Goal: Entertainment & Leisure: Browse casually

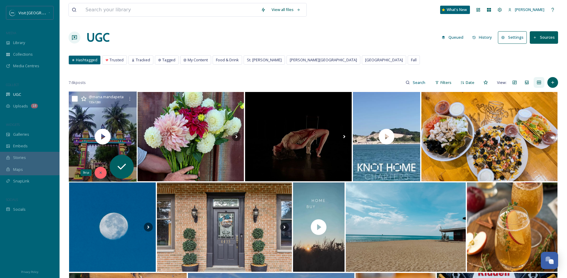
click at [100, 171] on icon at bounding box center [100, 173] width 4 height 4
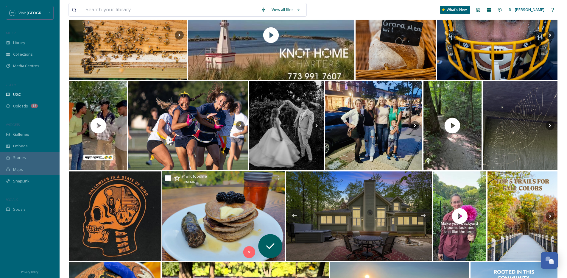
scroll to position [282, 0]
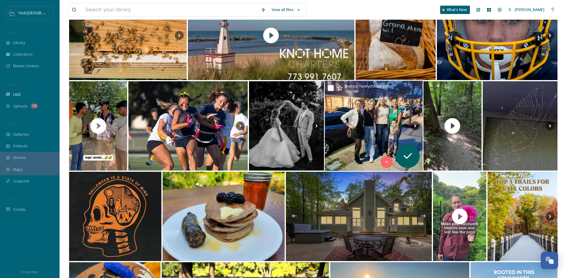
click at [393, 134] on img at bounding box center [373, 126] width 98 height 90
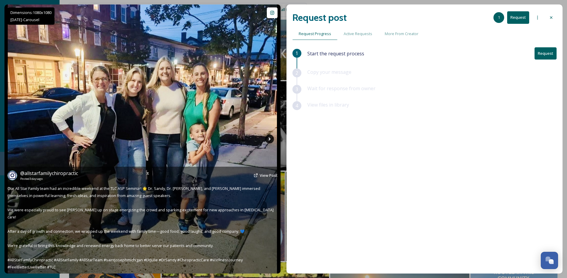
click at [270, 141] on icon at bounding box center [269, 139] width 9 height 9
click at [271, 140] on icon at bounding box center [269, 139] width 9 height 9
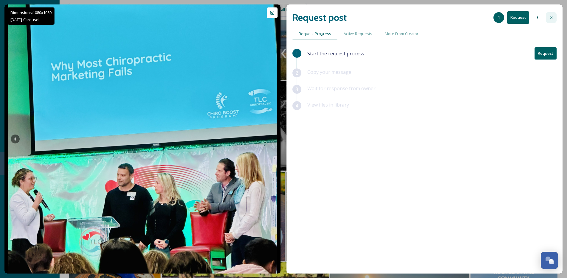
click at [554, 17] on div at bounding box center [550, 17] width 11 height 11
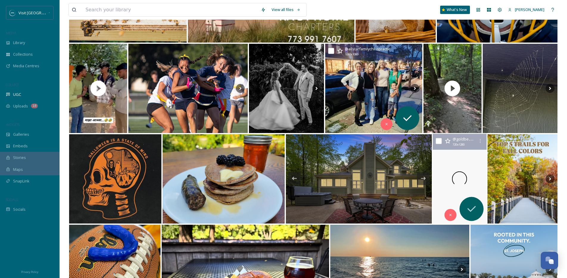
scroll to position [423, 0]
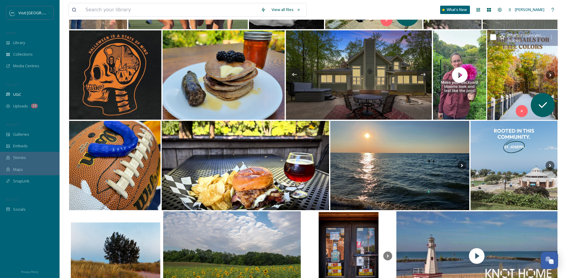
click at [500, 85] on img at bounding box center [522, 75] width 71 height 90
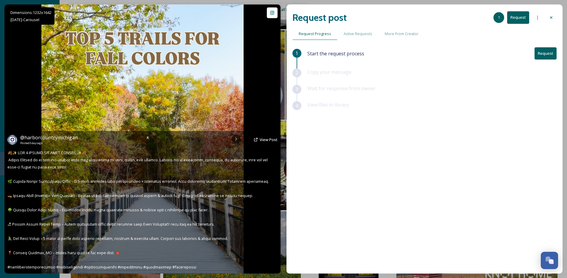
click at [235, 138] on div "@ harborcountrymichigan Posted [DATE] View Post" at bounding box center [142, 139] width 270 height 11
click at [161, 96] on img at bounding box center [142, 138] width 202 height 269
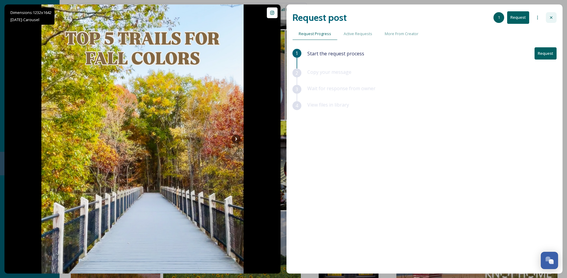
click at [548, 18] on icon at bounding box center [550, 17] width 5 height 5
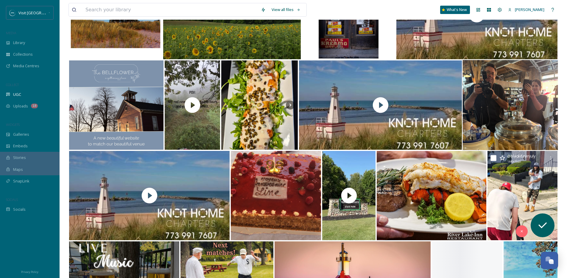
scroll to position [594, 0]
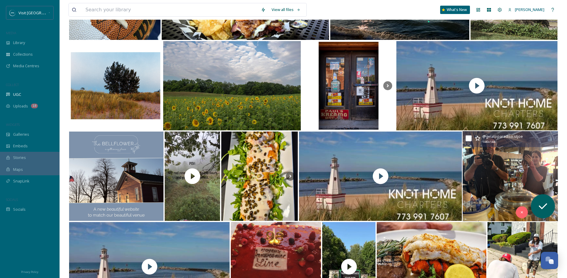
click at [489, 167] on img at bounding box center [509, 176] width 95 height 90
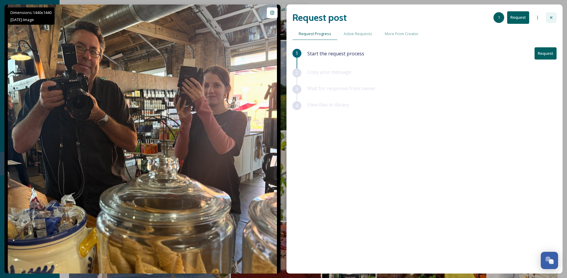
click at [548, 17] on icon at bounding box center [550, 17] width 5 height 5
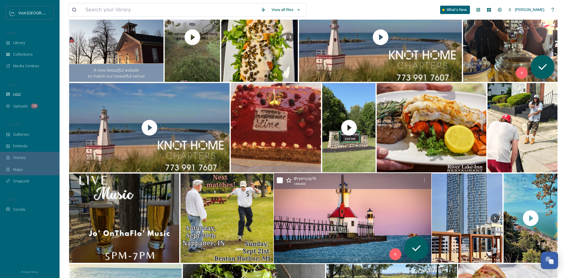
scroll to position [880, 0]
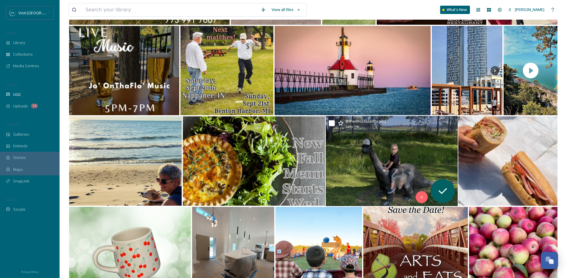
click at [380, 155] on img at bounding box center [392, 161] width 132 height 90
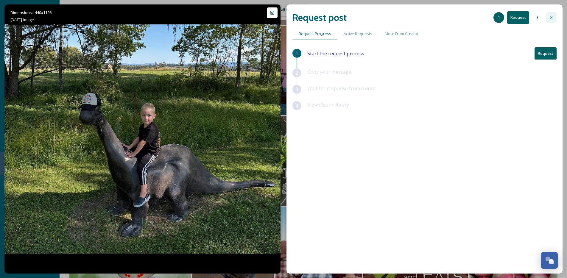
click at [553, 15] on icon at bounding box center [550, 17] width 5 height 5
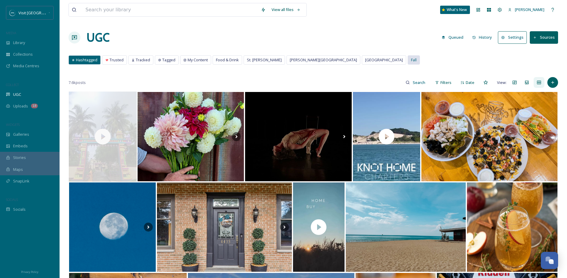
click at [411, 58] on span "Fall" at bounding box center [414, 60] width 6 height 6
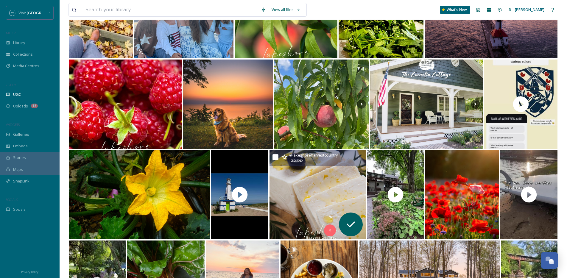
scroll to position [1115, 0]
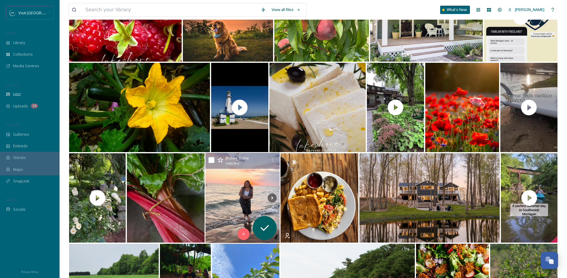
click at [248, 193] on img at bounding box center [242, 198] width 74 height 90
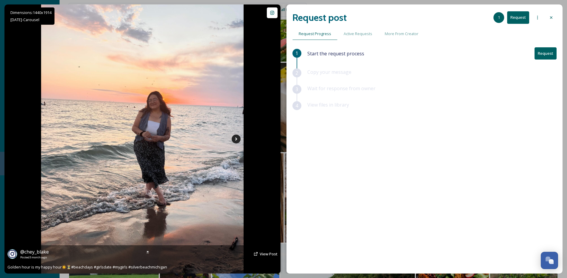
click at [234, 140] on icon at bounding box center [236, 139] width 9 height 9
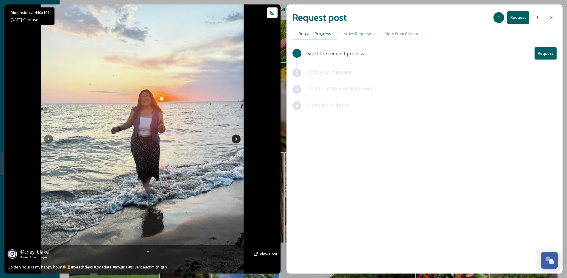
click at [234, 140] on icon at bounding box center [236, 139] width 9 height 9
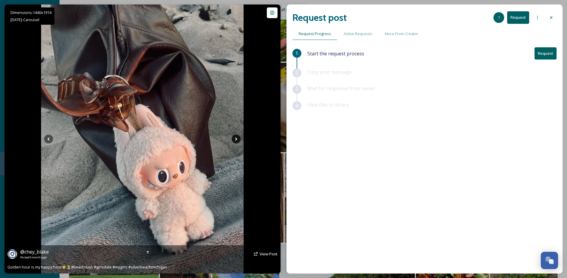
click at [234, 140] on icon at bounding box center [236, 139] width 9 height 9
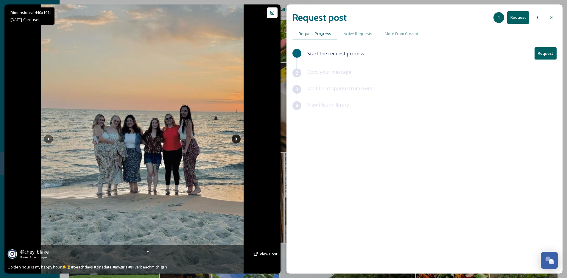
click at [234, 140] on icon at bounding box center [236, 139] width 9 height 9
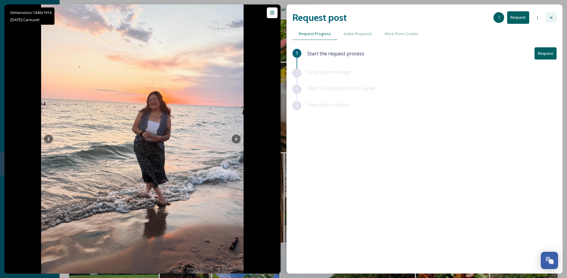
click at [552, 15] on icon at bounding box center [550, 17] width 5 height 5
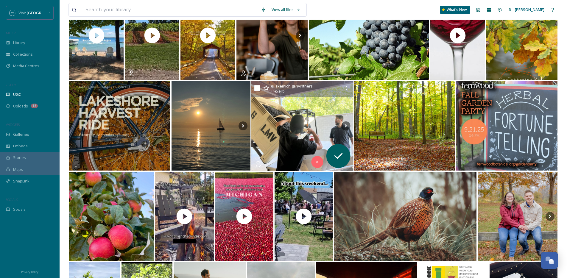
scroll to position [150, 0]
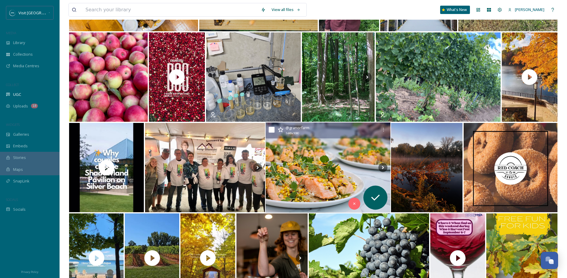
click at [348, 162] on img at bounding box center [327, 168] width 125 height 90
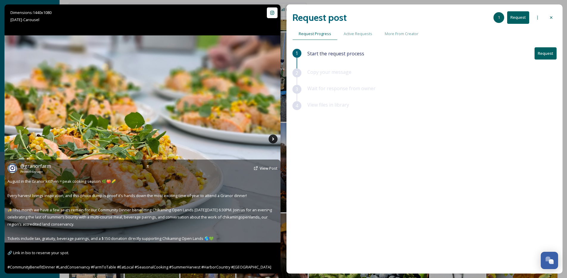
click at [273, 138] on icon at bounding box center [273, 138] width 2 height 3
click at [273, 138] on icon at bounding box center [272, 139] width 9 height 9
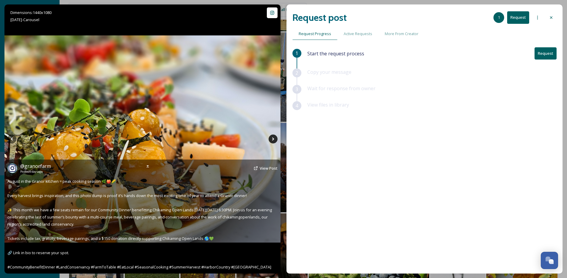
click at [273, 138] on icon at bounding box center [272, 139] width 9 height 9
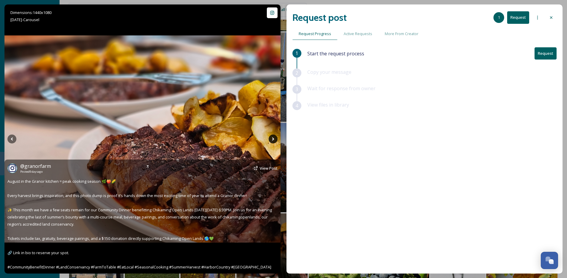
click at [273, 138] on icon at bounding box center [272, 139] width 9 height 9
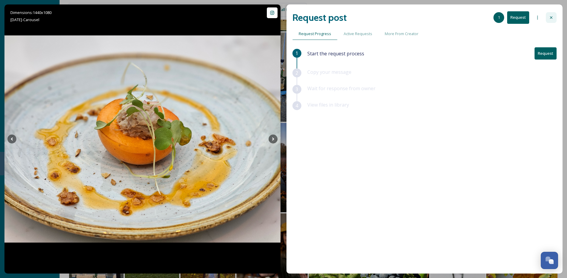
click at [550, 15] on icon at bounding box center [550, 17] width 5 height 5
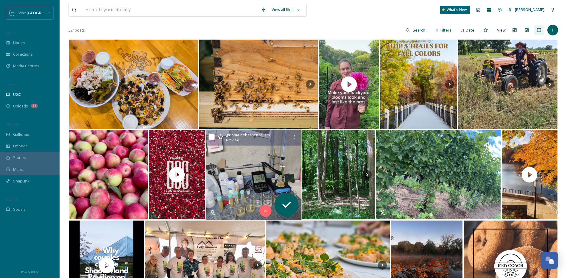
scroll to position [46, 0]
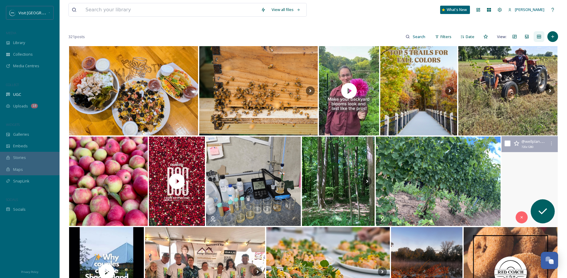
click at [534, 171] on video "Location details 🛎️⤵️\a\aWhen I tell you staying themorrisestate is pure magic.…" at bounding box center [529, 181] width 56 height 90
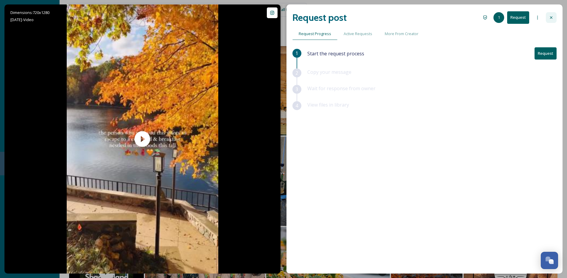
click at [549, 12] on div at bounding box center [550, 17] width 11 height 11
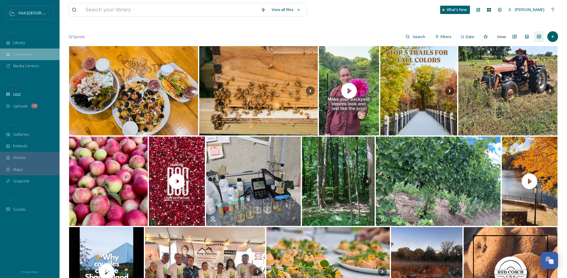
click at [27, 54] on span "Collections" at bounding box center [23, 54] width 20 height 6
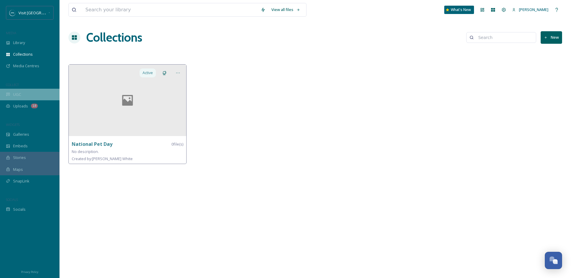
click at [22, 98] on div "UGC" at bounding box center [30, 95] width 60 height 12
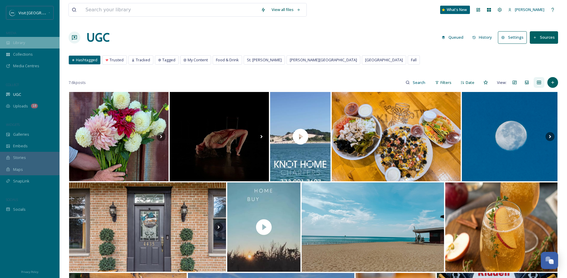
click at [24, 40] on span "Library" at bounding box center [19, 43] width 12 height 6
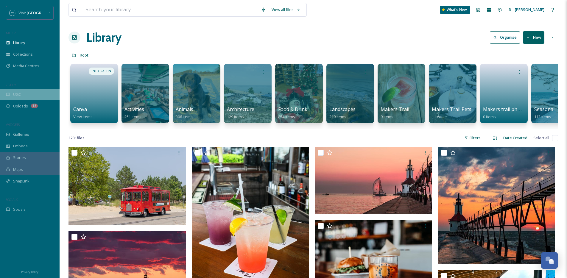
click at [19, 96] on span "UGC" at bounding box center [17, 95] width 8 height 6
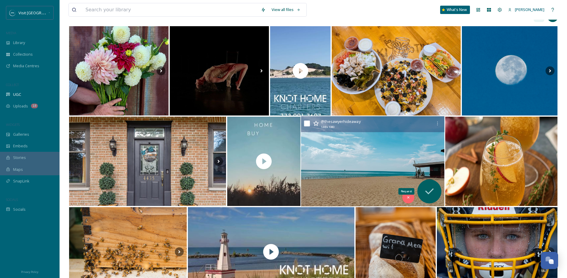
scroll to position [335, 0]
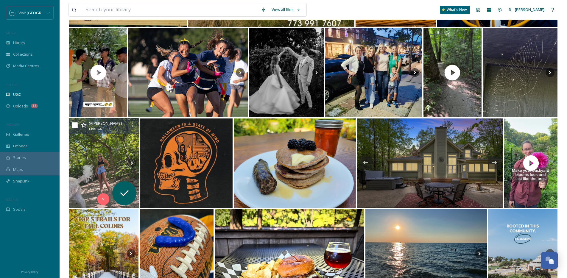
click at [103, 151] on img at bounding box center [104, 163] width 71 height 90
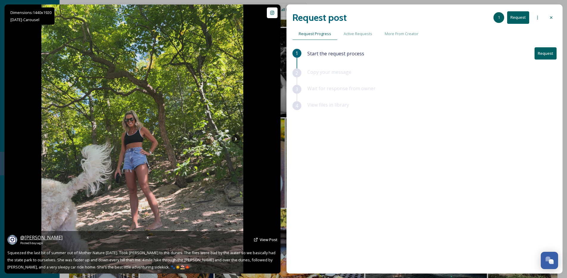
click at [43, 237] on span "@ [PERSON_NAME]" at bounding box center [41, 237] width 42 height 7
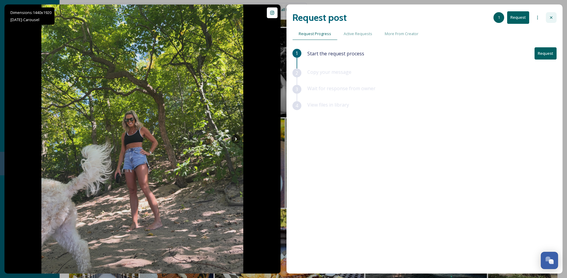
click at [548, 15] on icon at bounding box center [550, 17] width 5 height 5
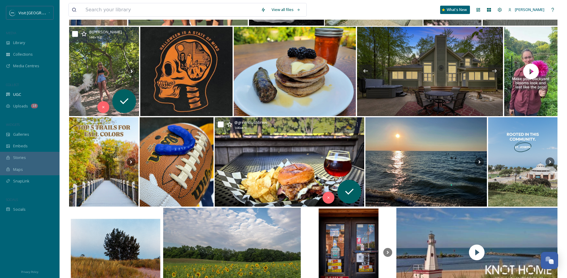
scroll to position [495, 0]
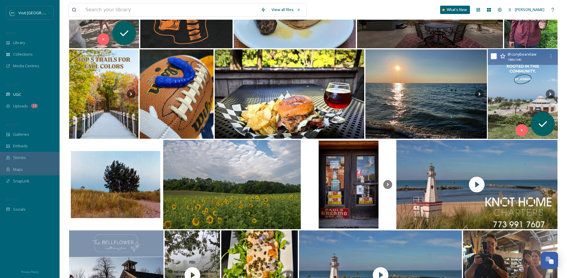
click at [522, 86] on img at bounding box center [522, 94] width 70 height 90
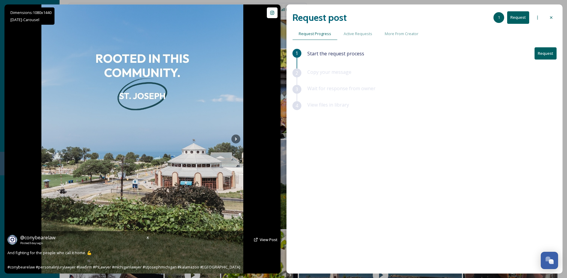
click at [229, 137] on img at bounding box center [142, 138] width 202 height 269
click at [234, 137] on icon at bounding box center [235, 139] width 9 height 9
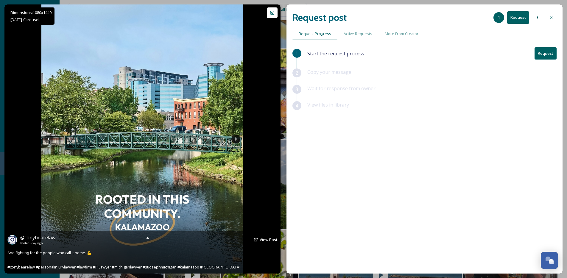
click at [234, 137] on icon at bounding box center [235, 139] width 9 height 9
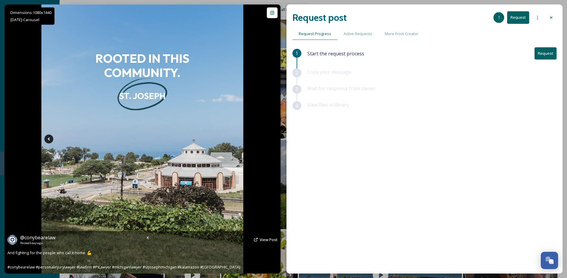
click at [49, 139] on icon at bounding box center [48, 139] width 9 height 9
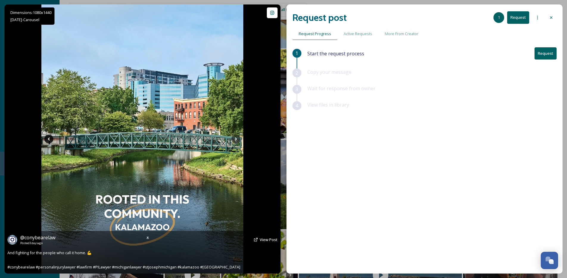
click at [49, 139] on icon at bounding box center [48, 139] width 9 height 9
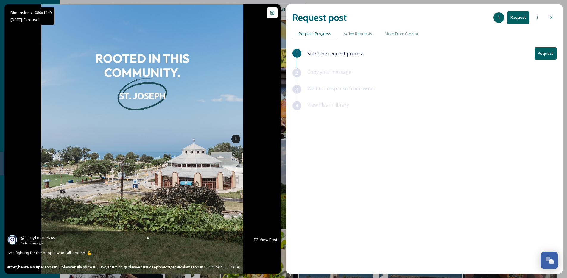
click at [235, 138] on icon at bounding box center [235, 139] width 9 height 9
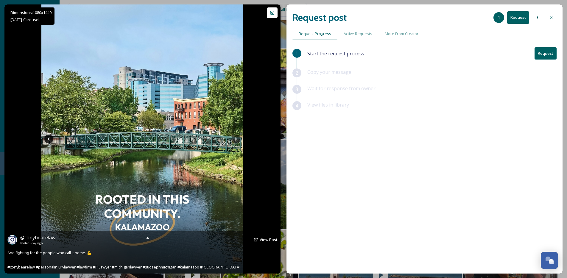
click at [49, 137] on icon at bounding box center [48, 139] width 9 height 9
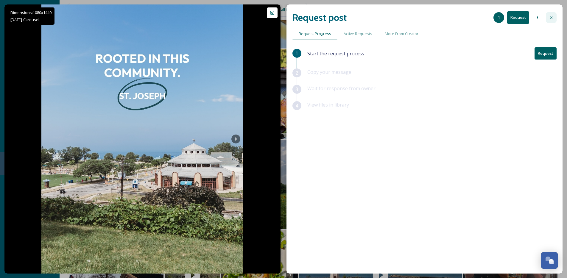
click at [550, 15] on div at bounding box center [550, 17] width 11 height 11
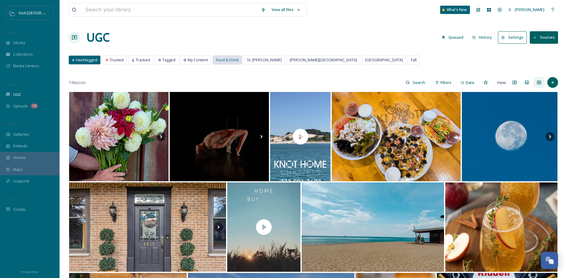
click at [226, 60] on span "Food & Drink" at bounding box center [227, 60] width 23 height 6
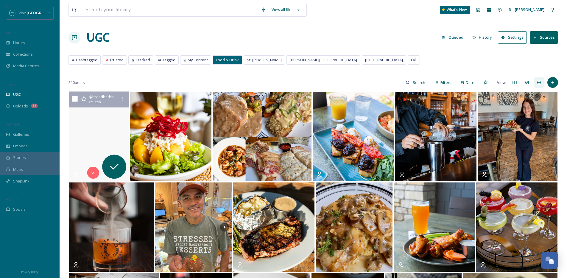
click at [118, 123] on video "When French Onion Purses are just $6 at #HappyHour, the sky really is the limit…" at bounding box center [99, 137] width 60 height 90
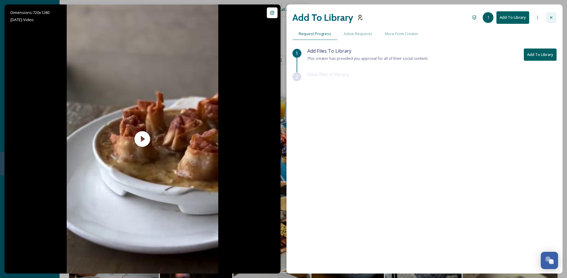
click at [556, 15] on div at bounding box center [550, 17] width 11 height 11
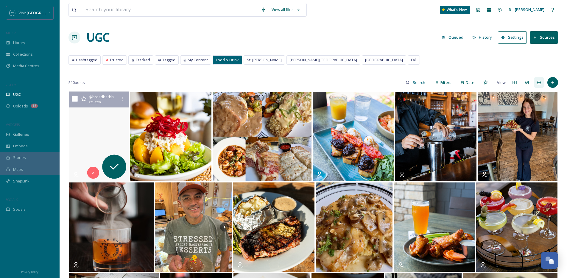
click at [114, 111] on video "When French Onion Purses are just $6 at #HappyHour, the sky really is the limit…" at bounding box center [99, 137] width 60 height 90
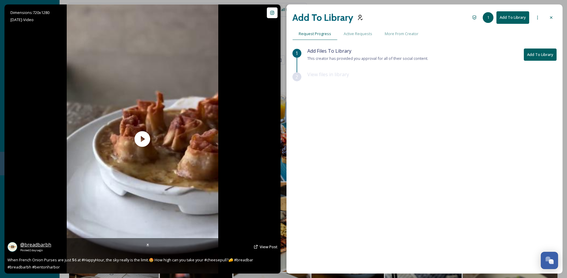
click at [44, 245] on span "@ breadbarbh" at bounding box center [35, 244] width 31 height 7
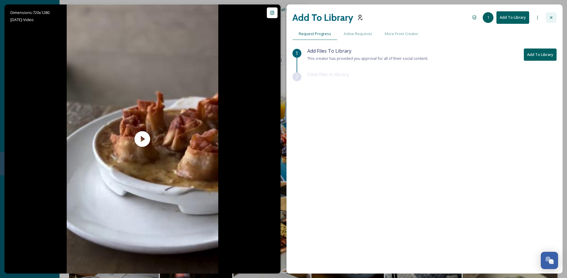
click at [548, 16] on div at bounding box center [550, 17] width 11 height 11
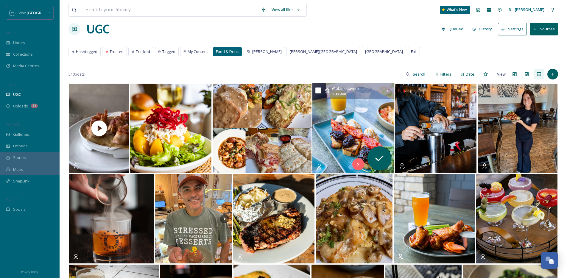
scroll to position [111, 0]
